Goal: Task Accomplishment & Management: Complete application form

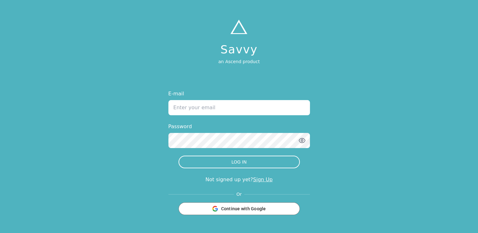
click at [196, 108] on input "E-mail" at bounding box center [238, 107] width 141 height 15
click at [264, 180] on link "Sign Up" at bounding box center [263, 179] width 20 height 6
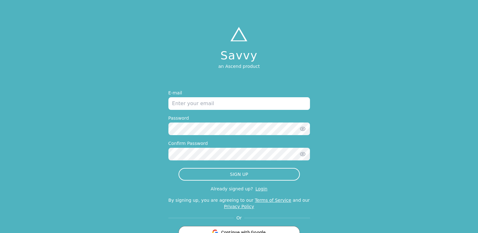
click at [208, 104] on input "email" at bounding box center [238, 103] width 141 height 13
type input "[EMAIL_ADDRESS][DOMAIN_NAME]"
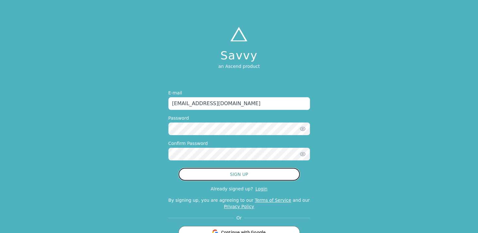
click at [231, 177] on button "SIGN UP" at bounding box center [238, 174] width 121 height 13
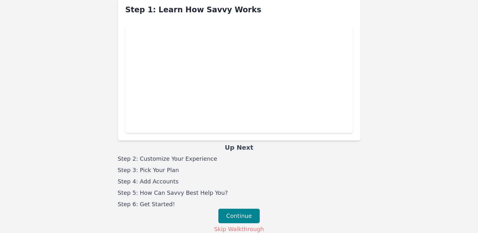
scroll to position [24, 0]
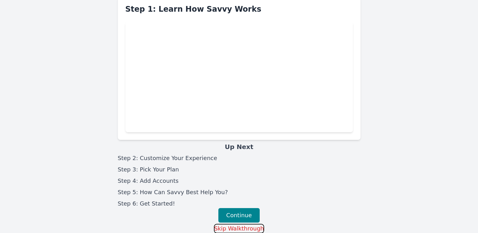
click at [245, 228] on button "Skip Walkthrough" at bounding box center [239, 228] width 51 height 9
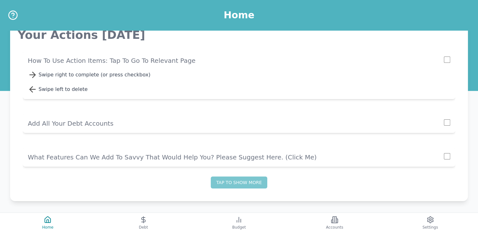
scroll to position [101, 0]
click at [235, 183] on button "Tap to show more" at bounding box center [239, 182] width 56 height 12
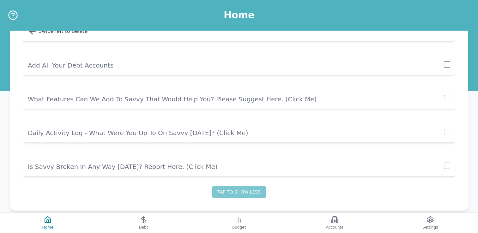
scroll to position [168, 0]
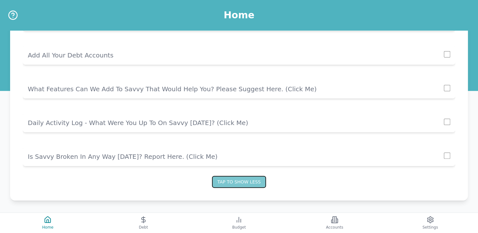
click at [235, 183] on button "Tap to show less" at bounding box center [239, 182] width 54 height 12
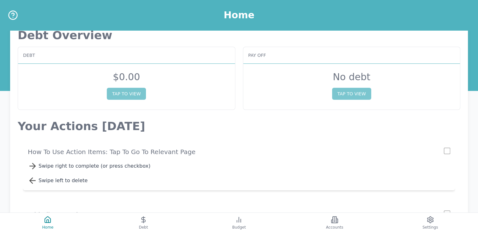
scroll to position [0, 0]
